Goal: Transaction & Acquisition: Subscribe to service/newsletter

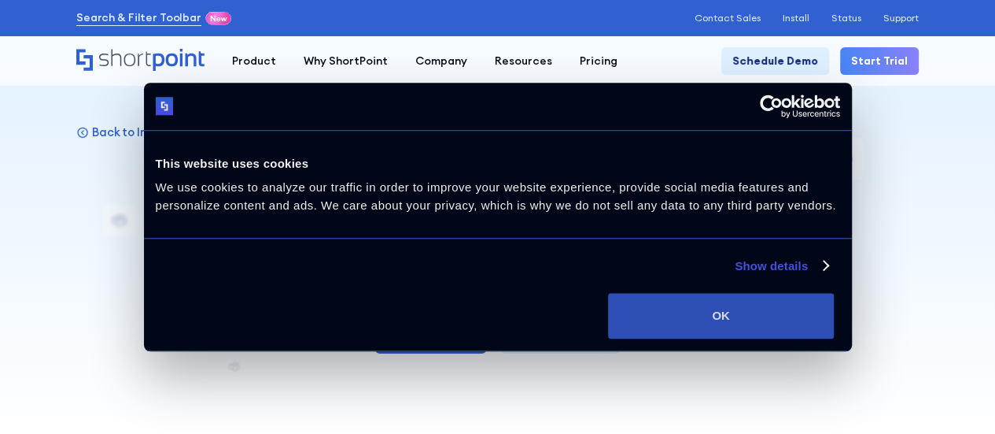
click at [834, 305] on button "OK" at bounding box center [721, 316] width 226 height 46
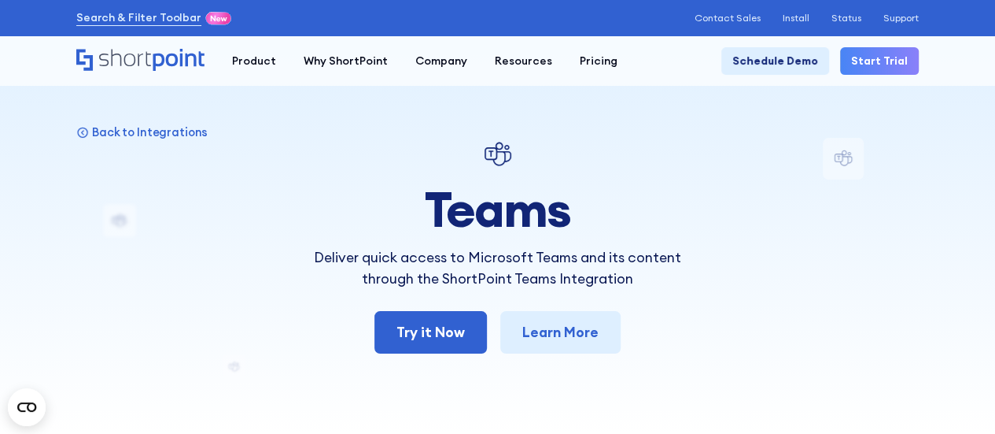
scroll to position [85, 0]
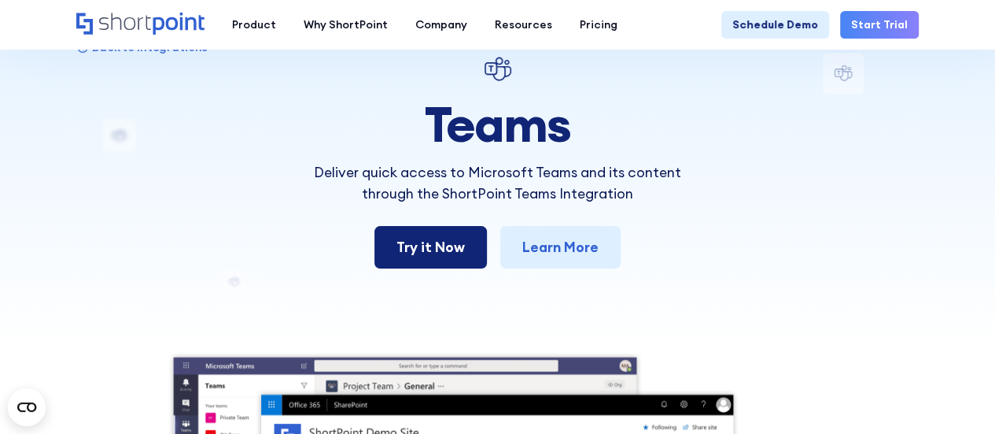
click at [436, 258] on link "Try it Now" at bounding box center [431, 247] width 113 height 42
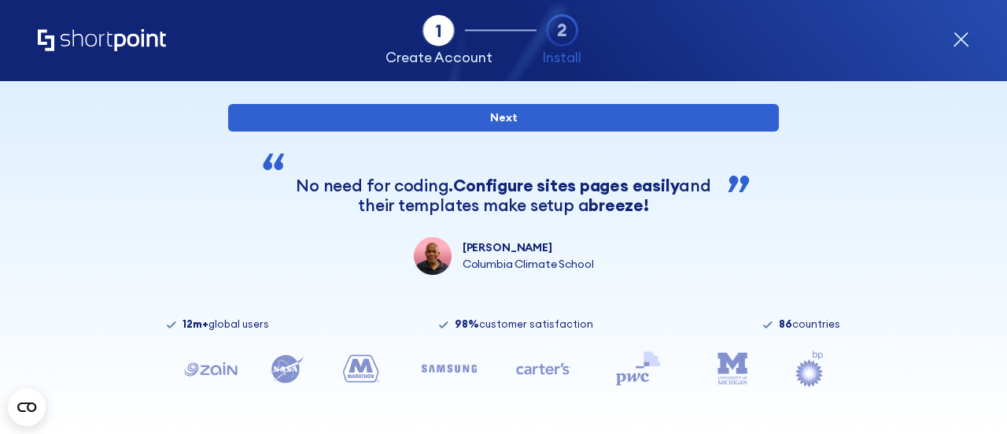
scroll to position [285, 0]
